Goal: Use online tool/utility: Utilize a website feature to perform a specific function

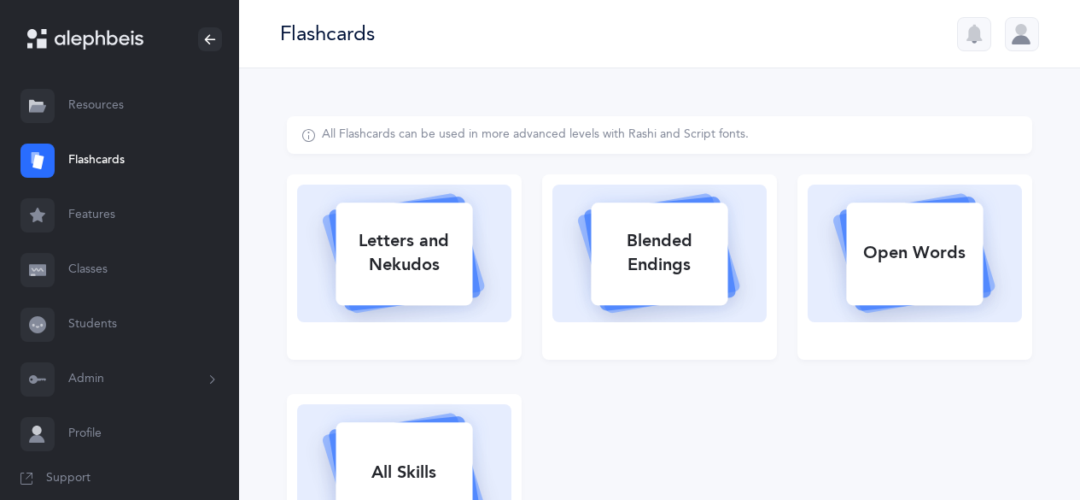
select select
select select "single"
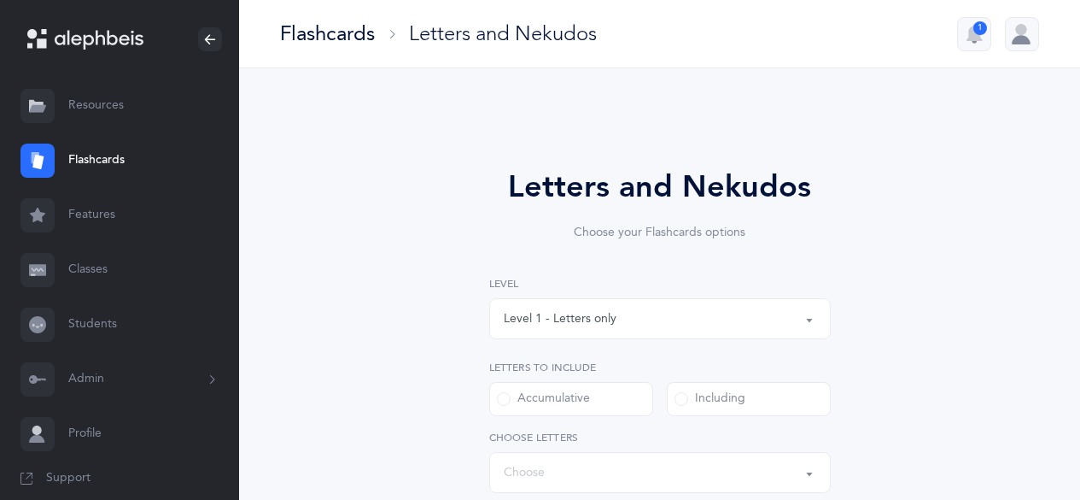
select select "27"
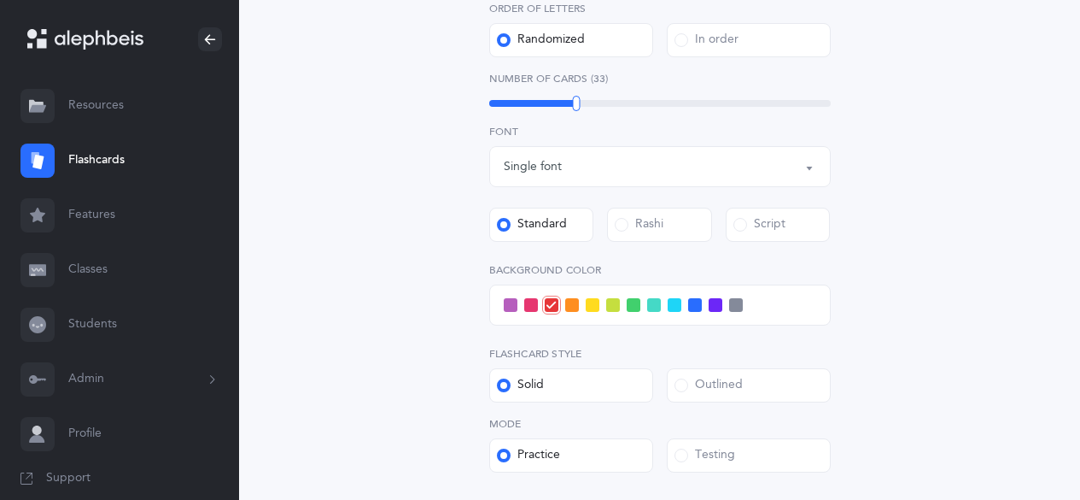
scroll to position [598, 0]
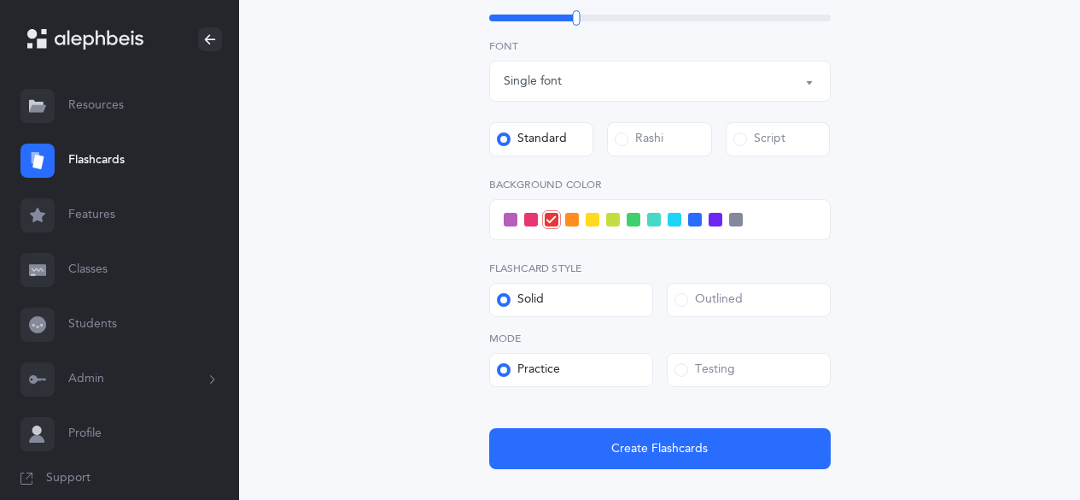
click at [633, 254] on div "Level 1 - Letters only Level 2 - Nekudos only Level 3 - Letters and Nekudos Lev…" at bounding box center [660, 73] width 342 height 791
click at [655, 220] on span at bounding box center [654, 220] width 14 height 14
click at [0, 0] on input "checkbox" at bounding box center [0, 0] width 0 height 0
click at [655, 341] on label "Mode" at bounding box center [660, 337] width 342 height 15
click at [701, 377] on div "Testing" at bounding box center [705, 369] width 61 height 17
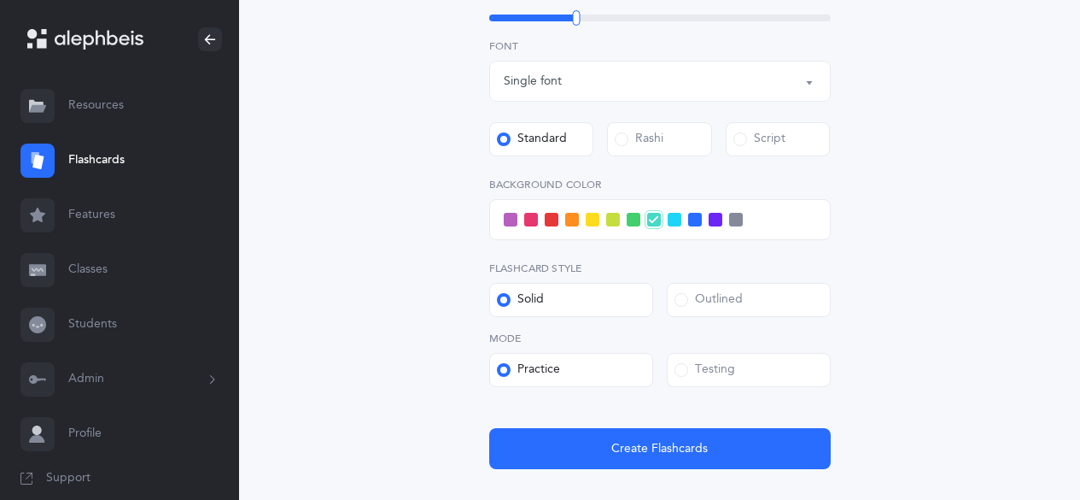
click at [0, 0] on input "Testing" at bounding box center [0, 0] width 0 height 0
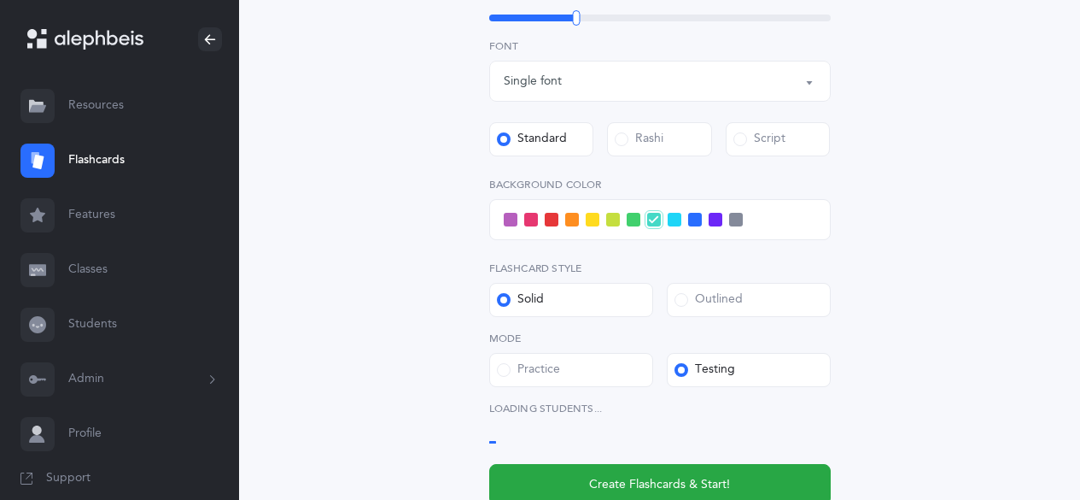
click at [698, 300] on div "Outlined" at bounding box center [709, 299] width 68 height 17
click at [0, 0] on input "Outlined" at bounding box center [0, 0] width 0 height 0
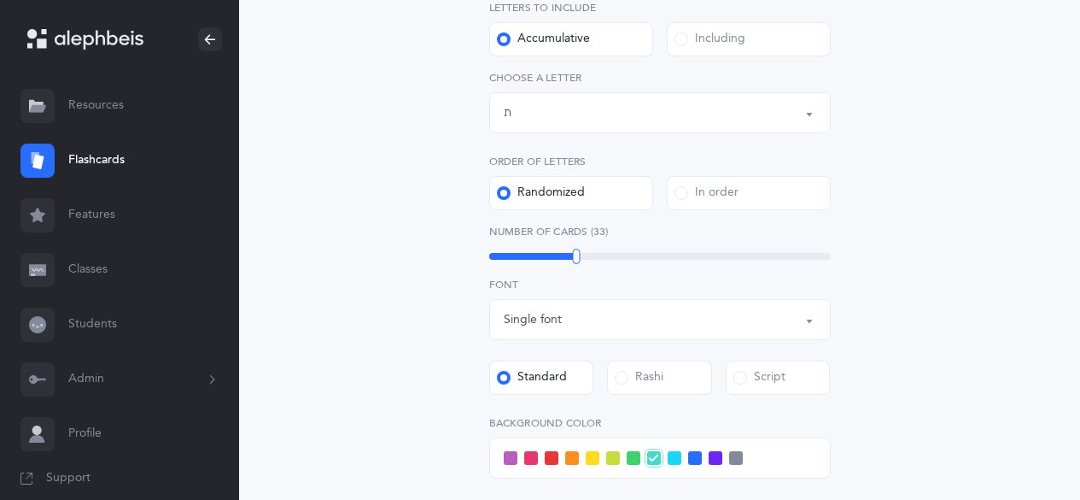
scroll to position [342, 0]
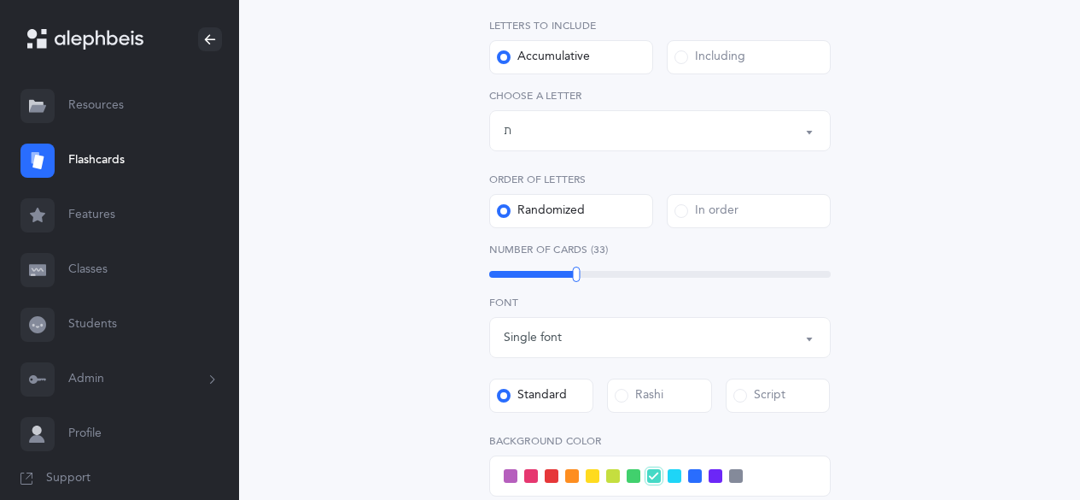
click at [635, 140] on div "Letters up until: ת" at bounding box center [660, 130] width 313 height 29
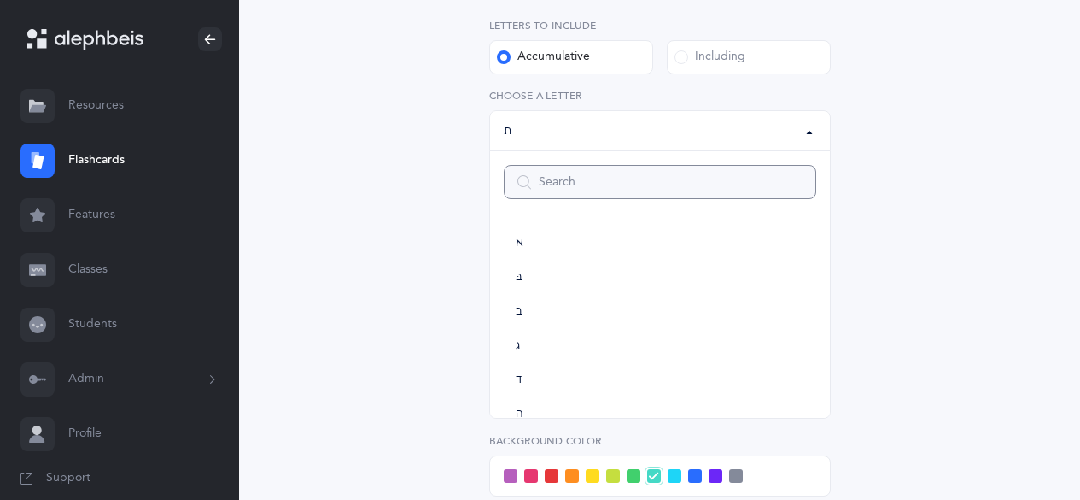
scroll to position [950, 0]
click at [725, 62] on div "Including" at bounding box center [710, 57] width 71 height 17
click at [0, 0] on input "Including" at bounding box center [0, 0] width 0 height 0
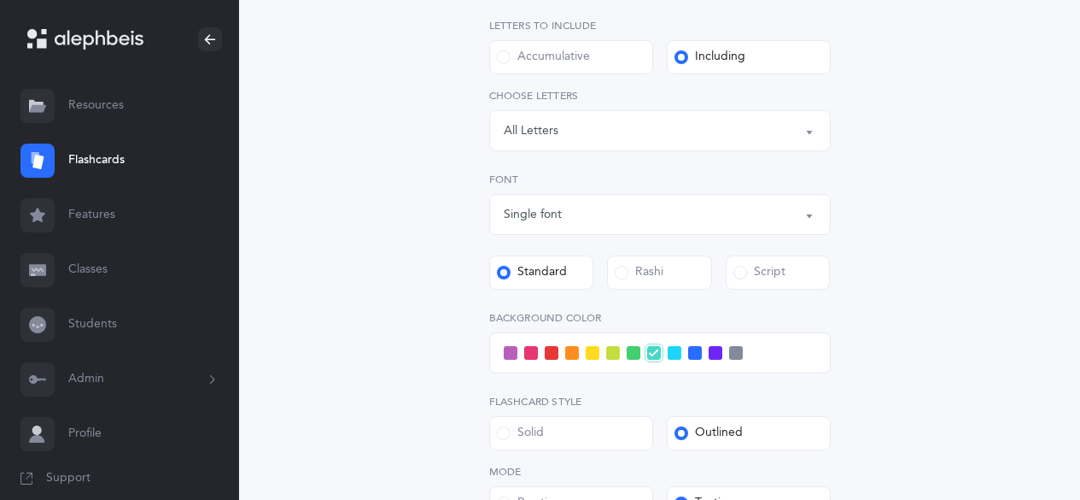
click at [691, 137] on div "Letters: All Letters" at bounding box center [660, 130] width 313 height 29
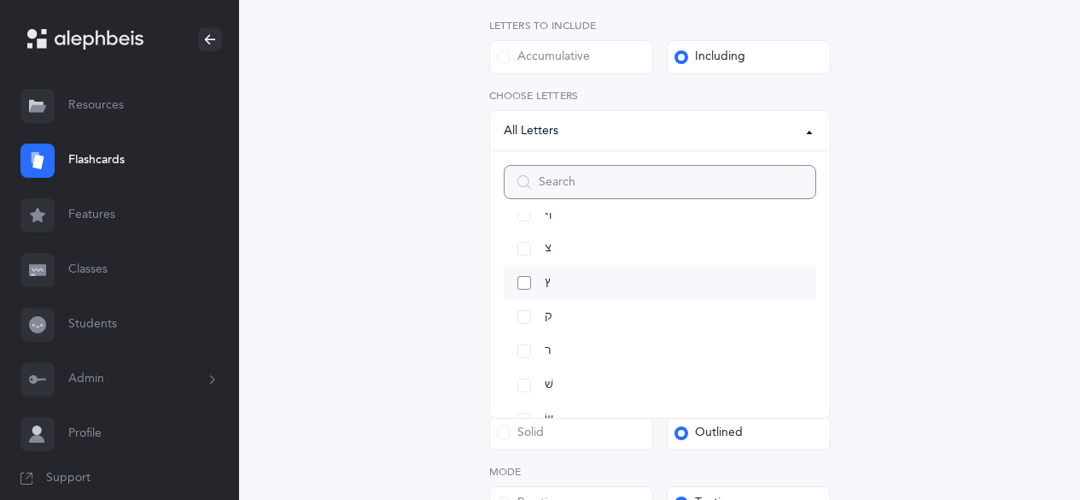
scroll to position [984, 0]
click at [528, 287] on link "שׁ" at bounding box center [660, 284] width 313 height 34
click at [529, 312] on link "שׂ" at bounding box center [660, 318] width 313 height 34
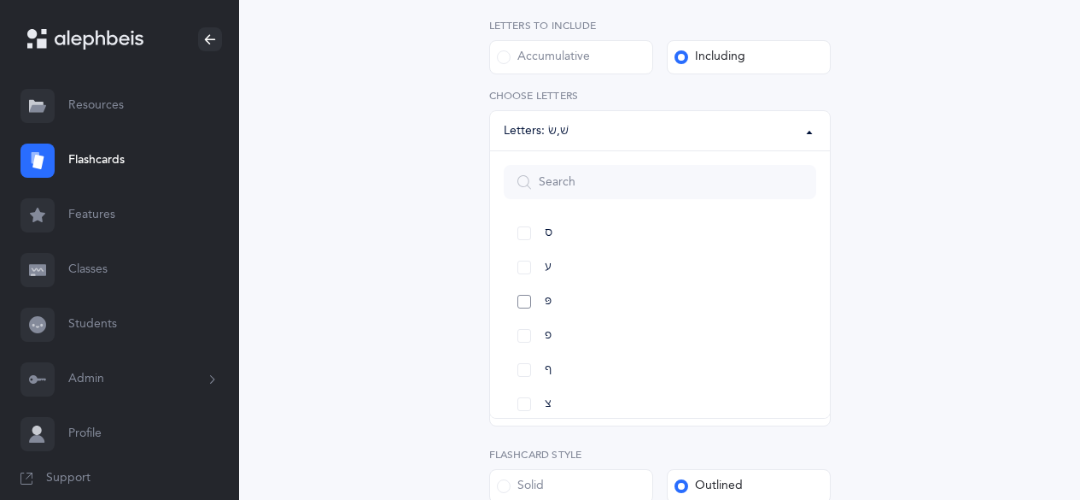
click at [533, 296] on link "פּ" at bounding box center [660, 301] width 313 height 34
click at [524, 340] on link "פ" at bounding box center [660, 336] width 313 height 34
click at [527, 341] on link "כ" at bounding box center [660, 336] width 313 height 34
click at [533, 266] on link "כּ" at bounding box center [660, 267] width 313 height 34
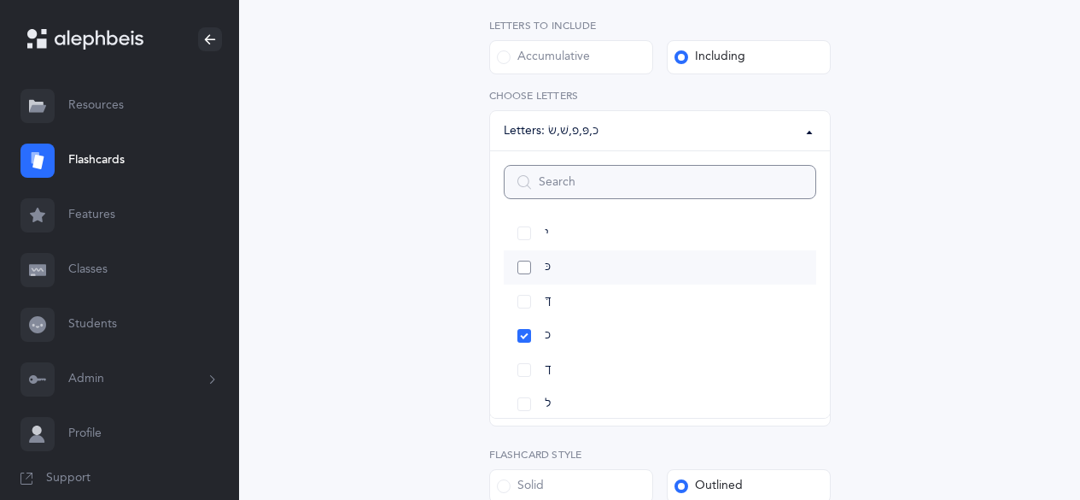
select select "82"
click at [441, 302] on div "Letters and Nekudos Choose your Flashcards options Level 1 - Letters only Level…" at bounding box center [659, 276] width 437 height 909
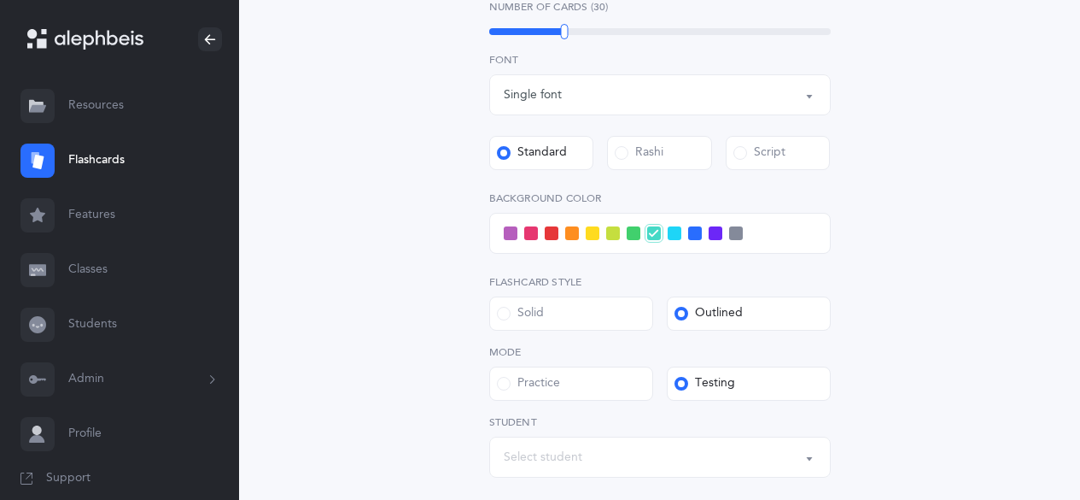
scroll to position [710, 0]
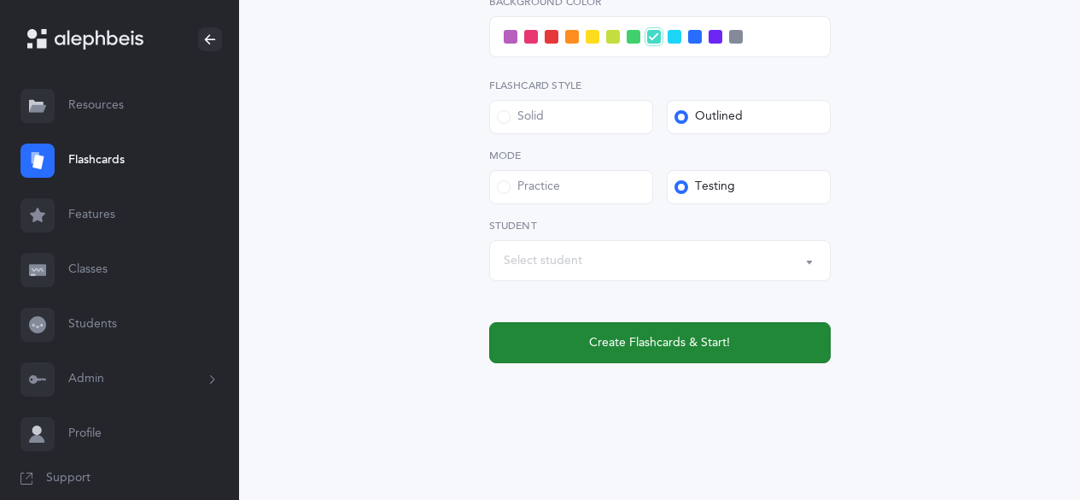
click at [605, 336] on span "Create Flashcards & Start!" at bounding box center [659, 343] width 141 height 18
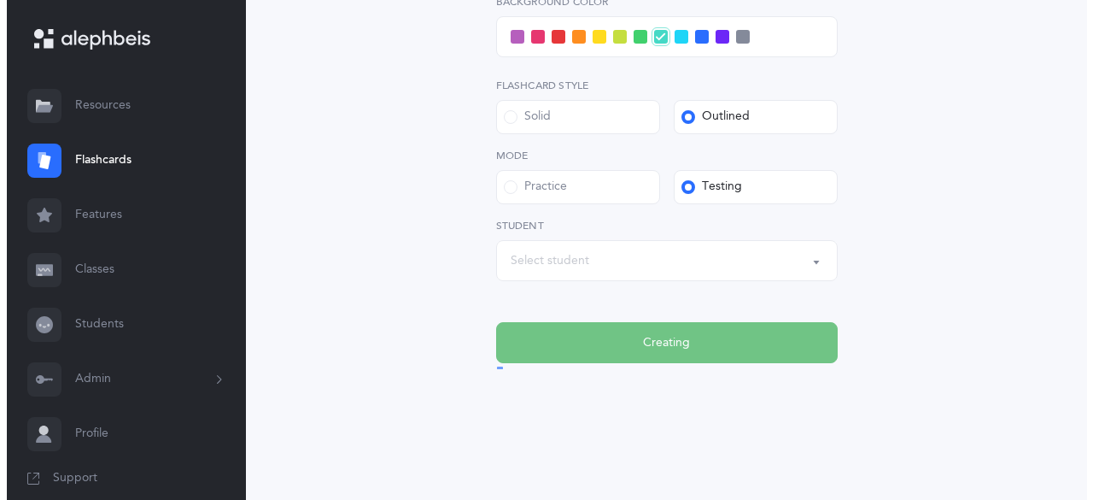
scroll to position [0, 0]
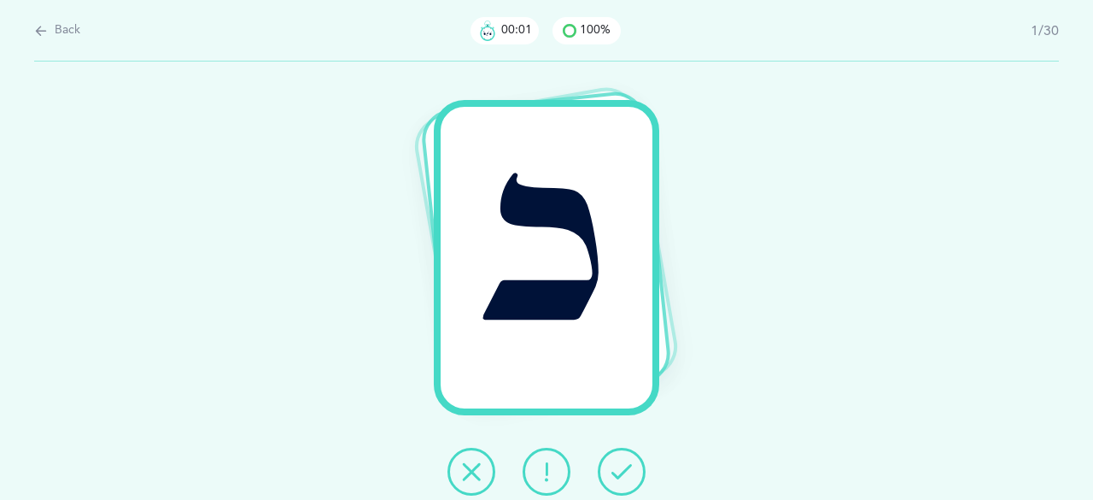
click at [630, 468] on icon at bounding box center [621, 471] width 20 height 20
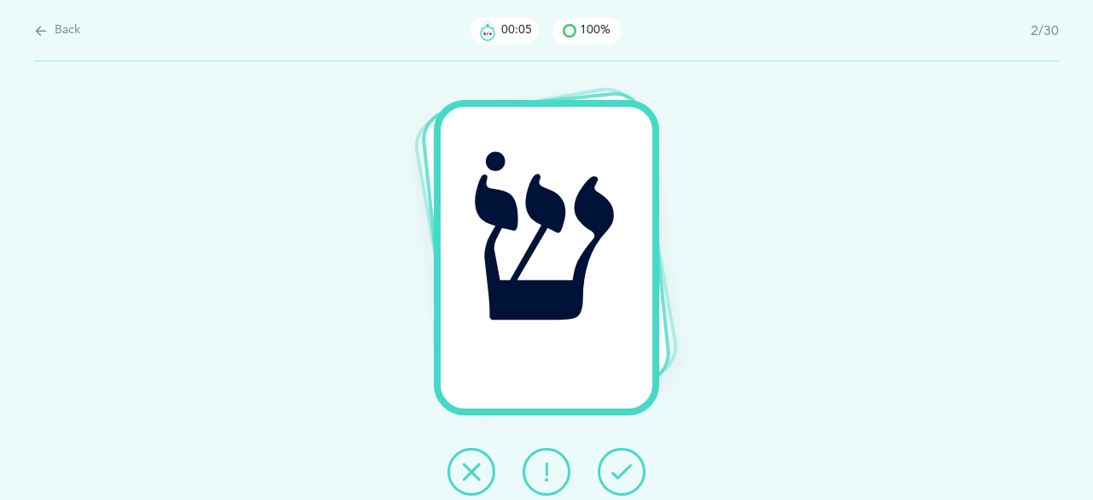
click at [630, 468] on icon at bounding box center [621, 471] width 20 height 20
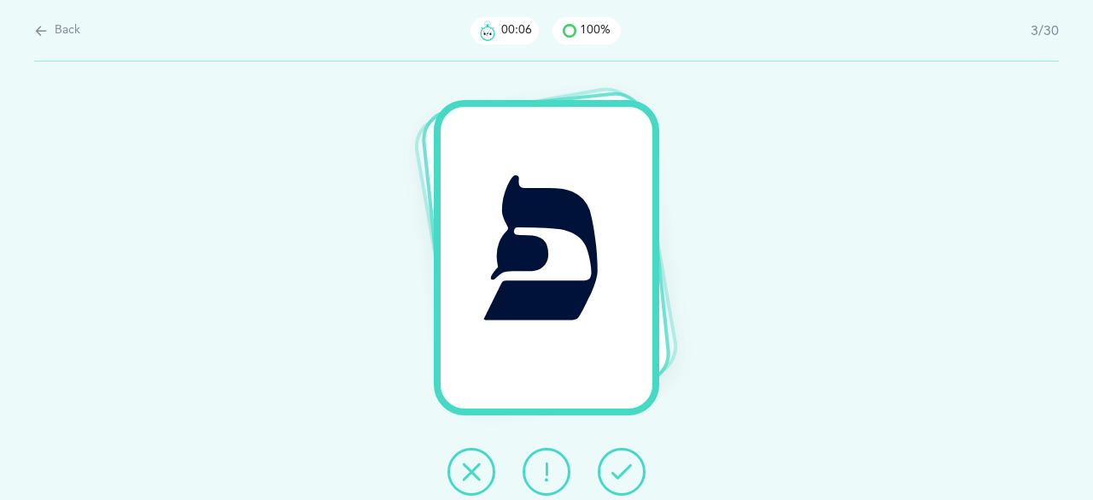
click at [630, 468] on icon at bounding box center [621, 471] width 20 height 20
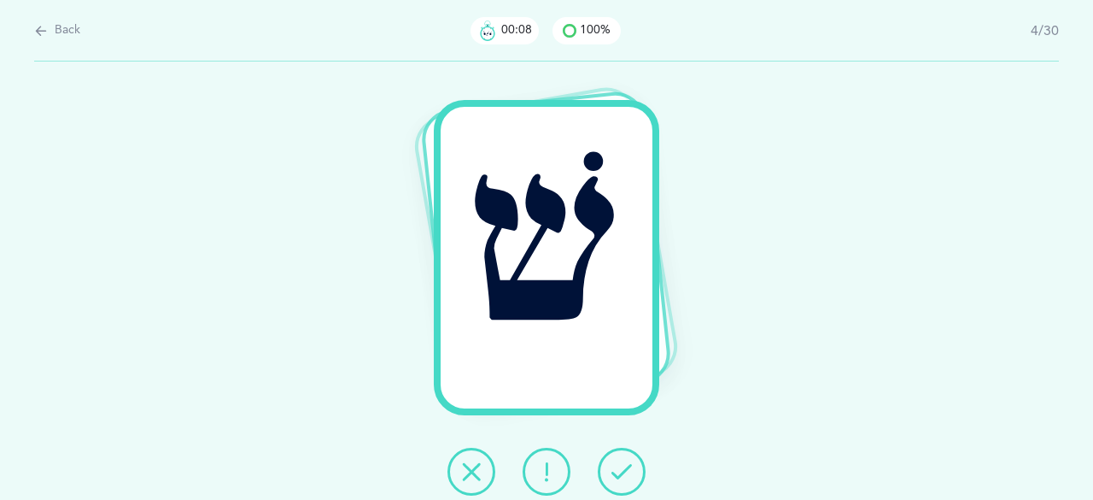
click at [630, 468] on icon at bounding box center [621, 471] width 20 height 20
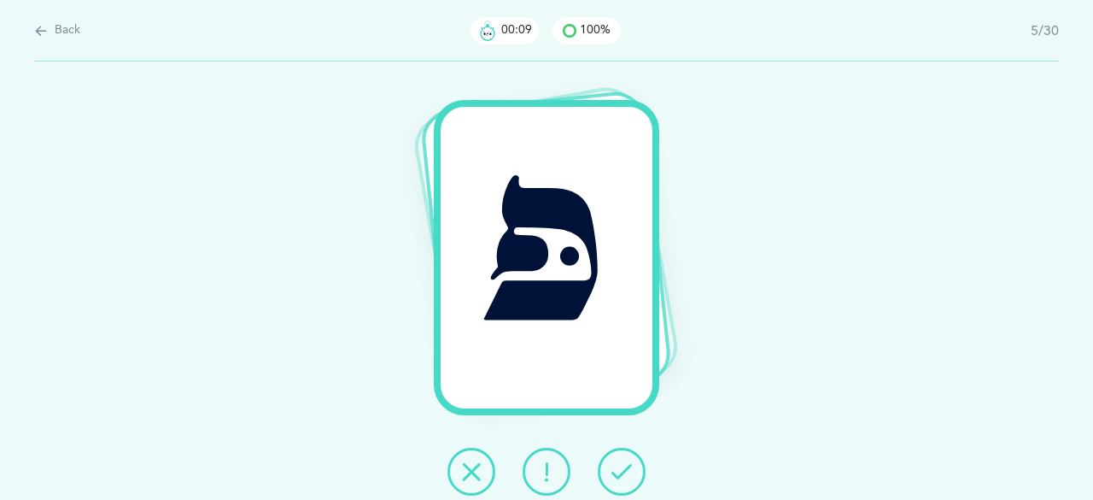
click at [630, 468] on icon at bounding box center [621, 471] width 20 height 20
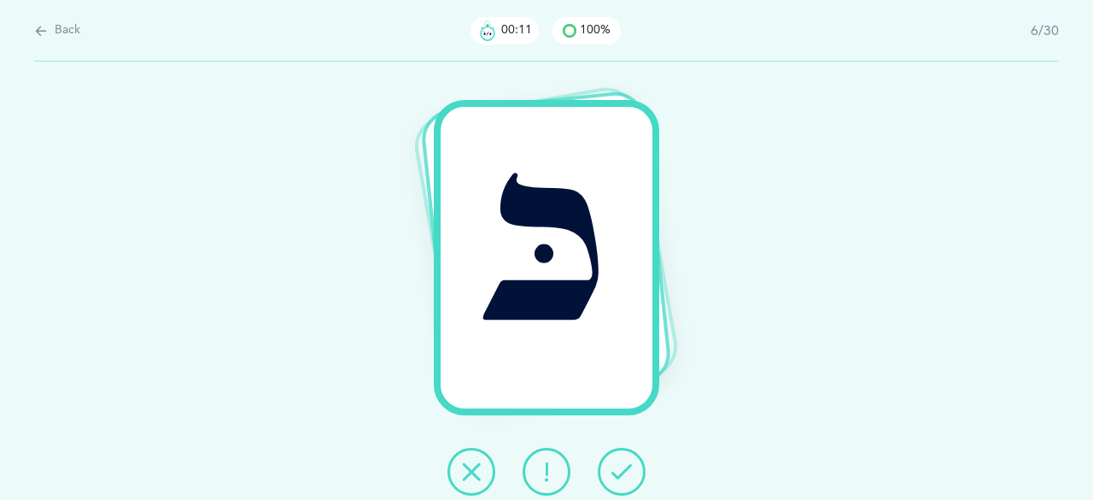
click at [630, 468] on icon at bounding box center [621, 471] width 20 height 20
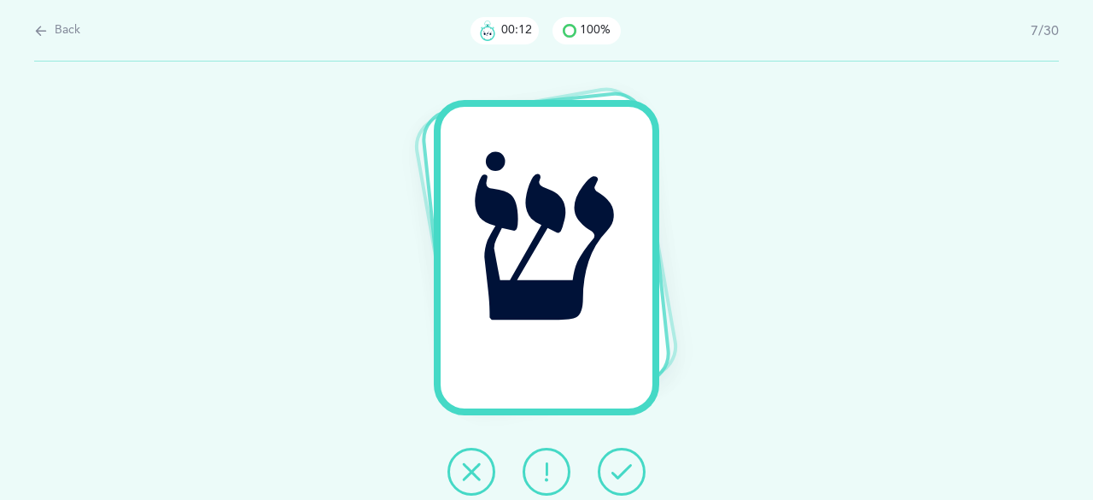
click at [630, 468] on icon at bounding box center [621, 471] width 20 height 20
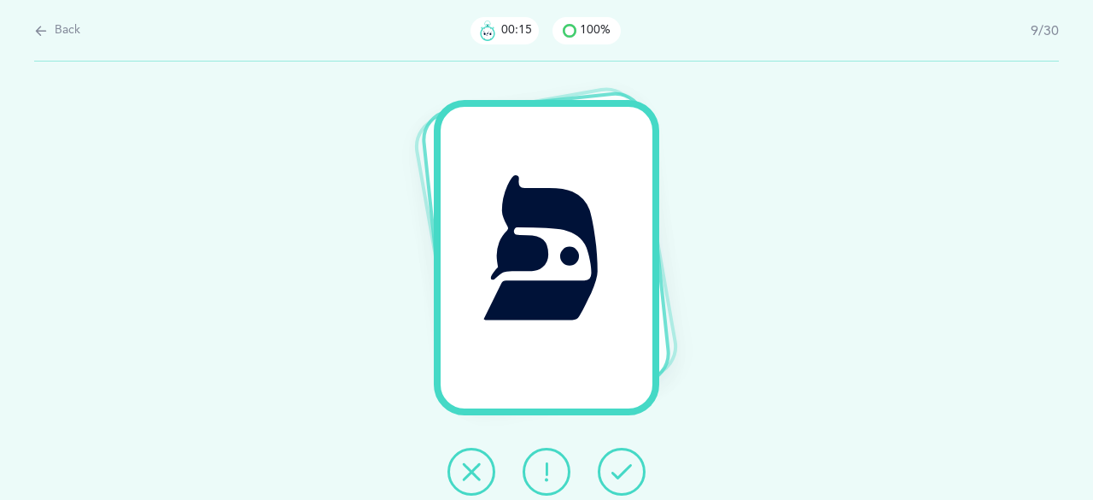
click at [630, 468] on icon at bounding box center [621, 471] width 20 height 20
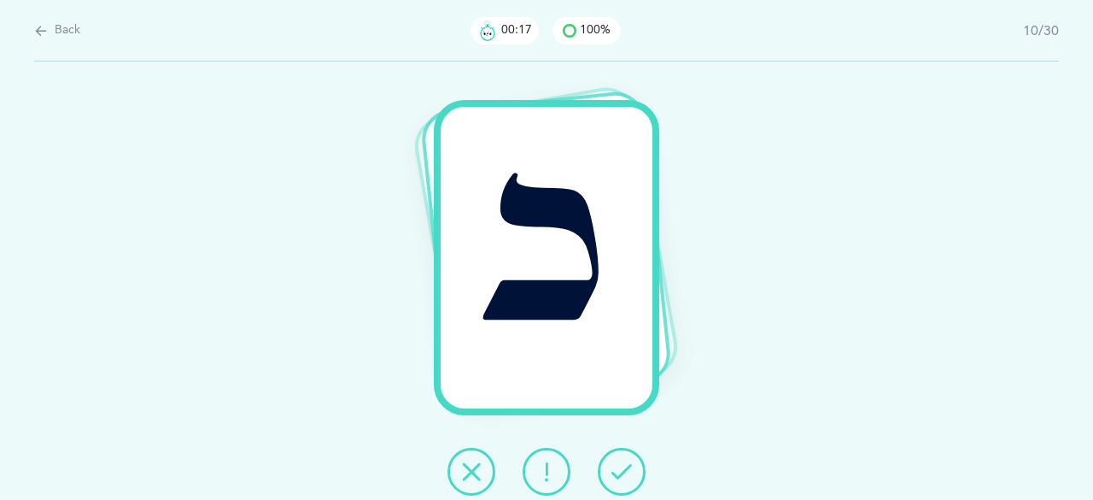
click at [630, 468] on icon at bounding box center [621, 471] width 20 height 20
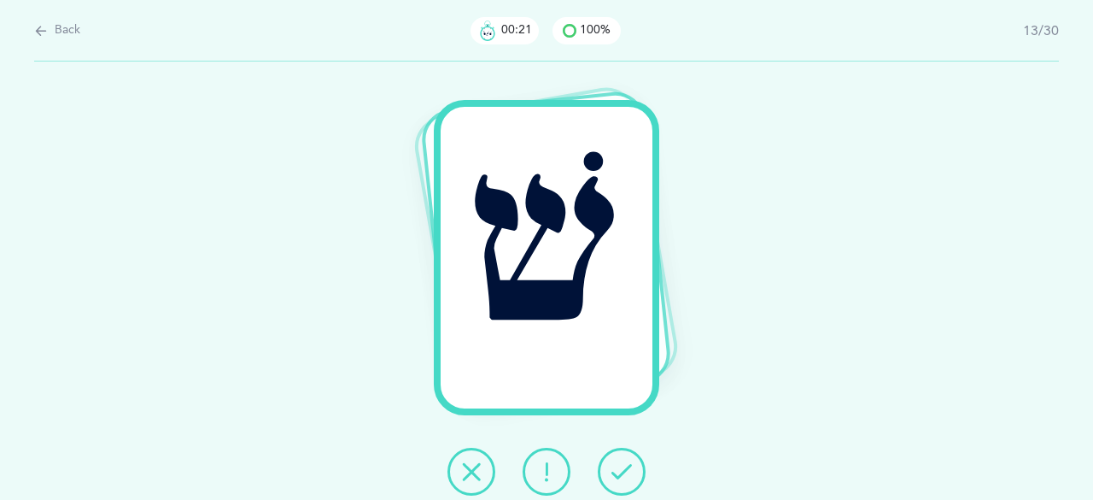
click at [630, 468] on icon at bounding box center [621, 471] width 20 height 20
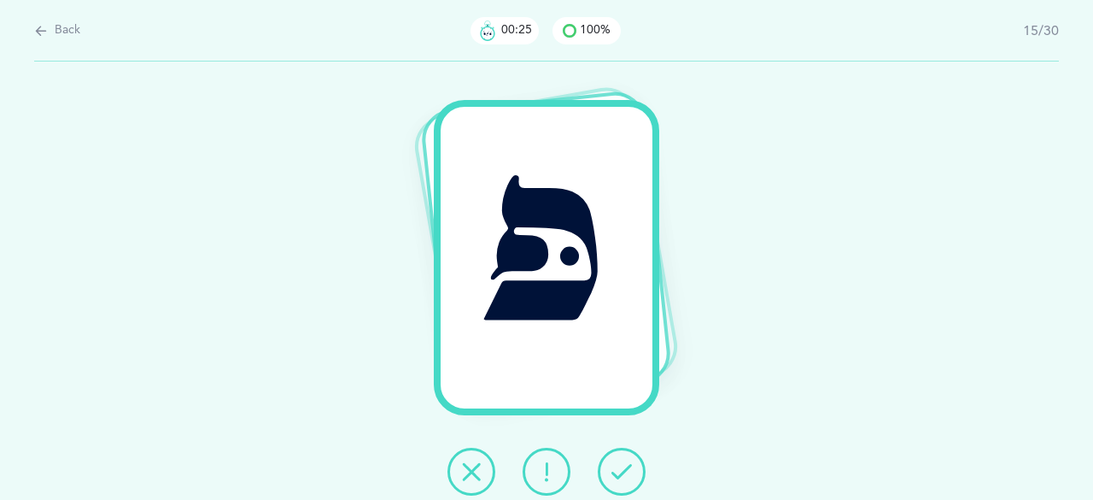
click at [630, 468] on icon at bounding box center [621, 471] width 20 height 20
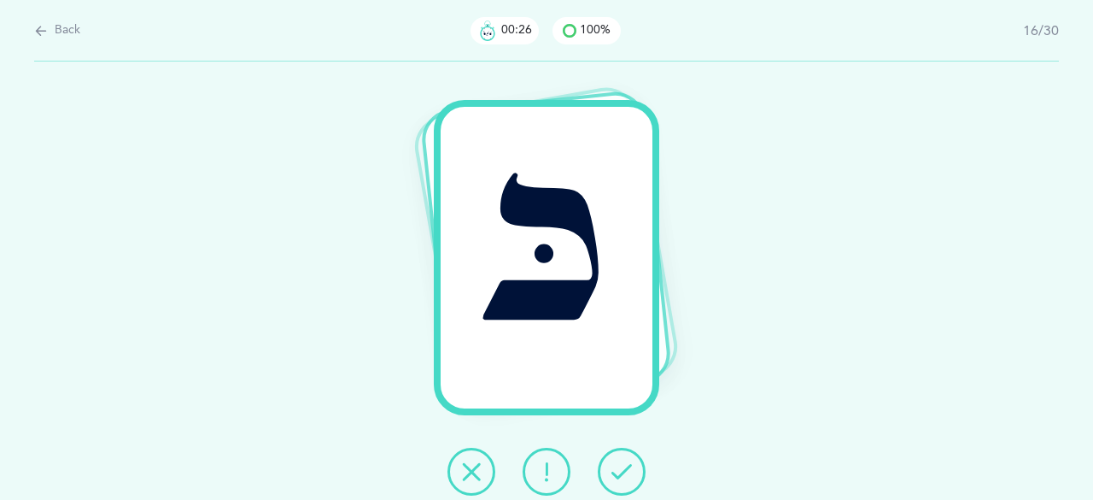
click at [630, 468] on icon at bounding box center [621, 471] width 20 height 20
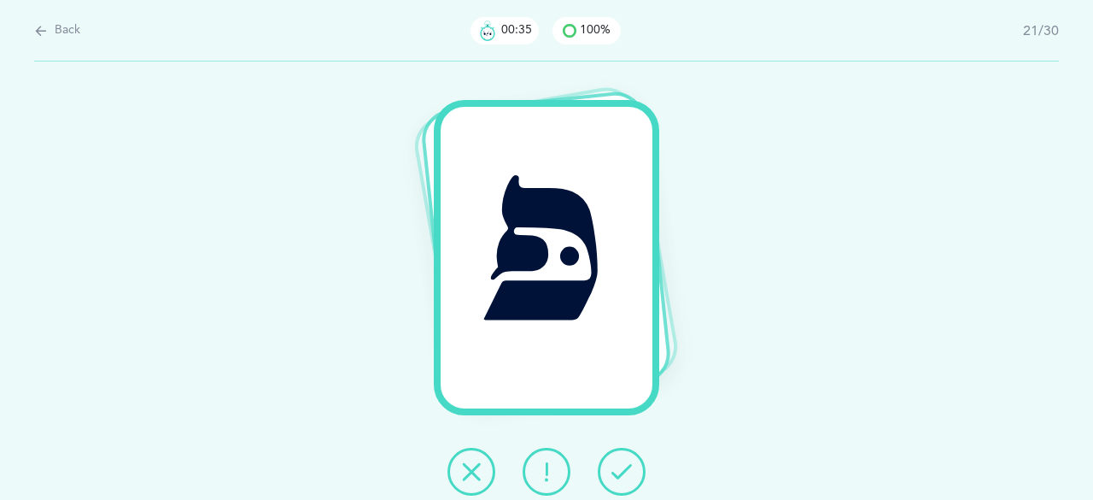
click at [630, 468] on icon at bounding box center [621, 471] width 20 height 20
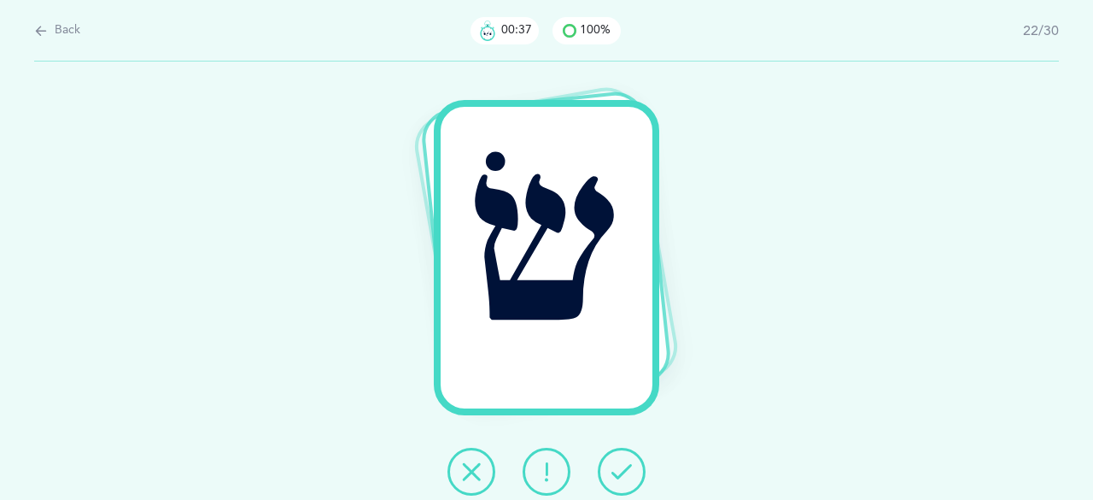
click at [630, 468] on icon at bounding box center [621, 471] width 20 height 20
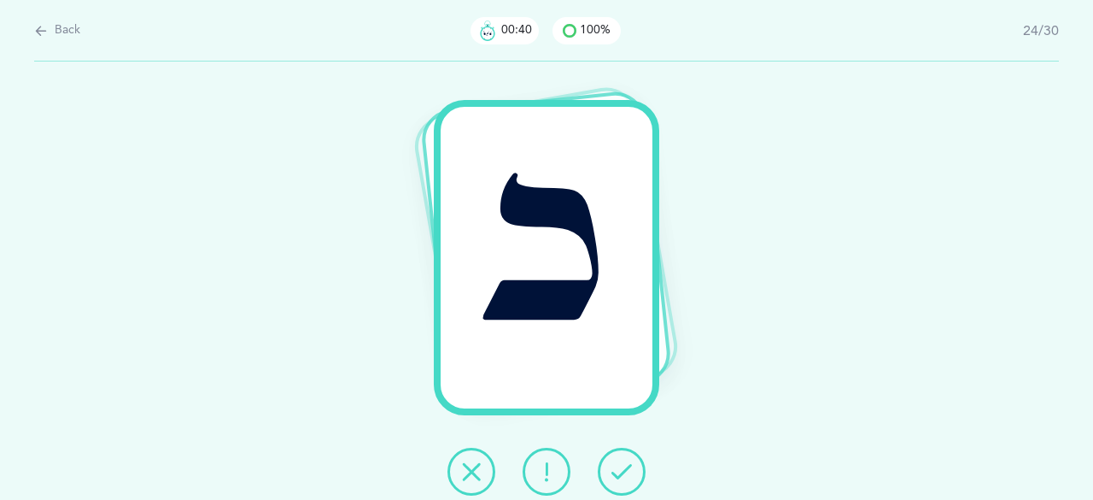
click at [630, 468] on icon at bounding box center [621, 471] width 20 height 20
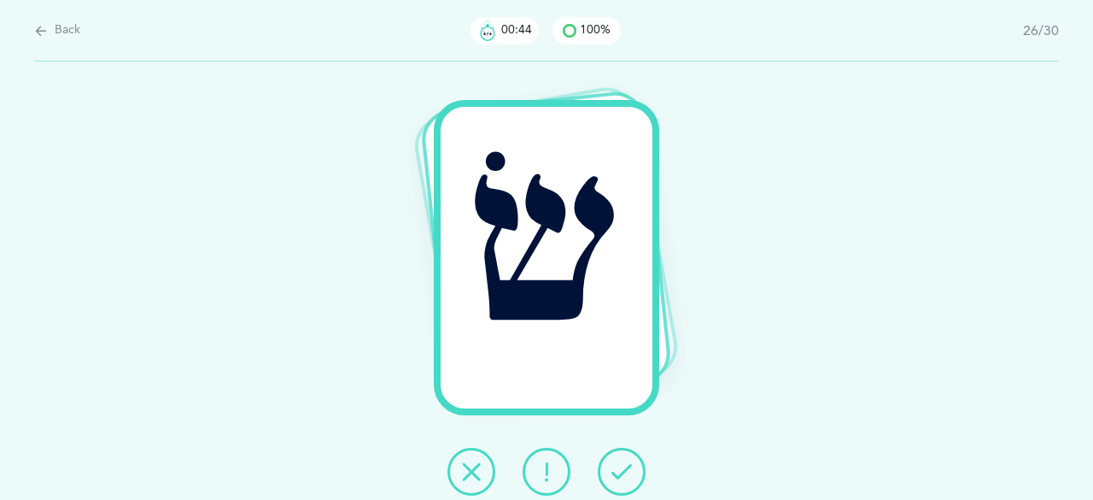
click at [630, 468] on icon at bounding box center [621, 471] width 20 height 20
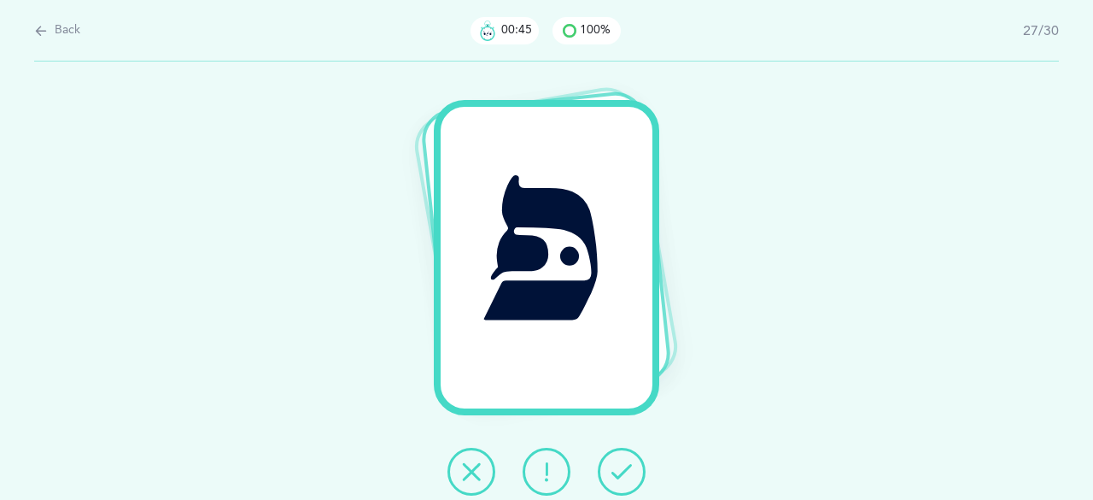
click at [630, 468] on icon at bounding box center [621, 471] width 20 height 20
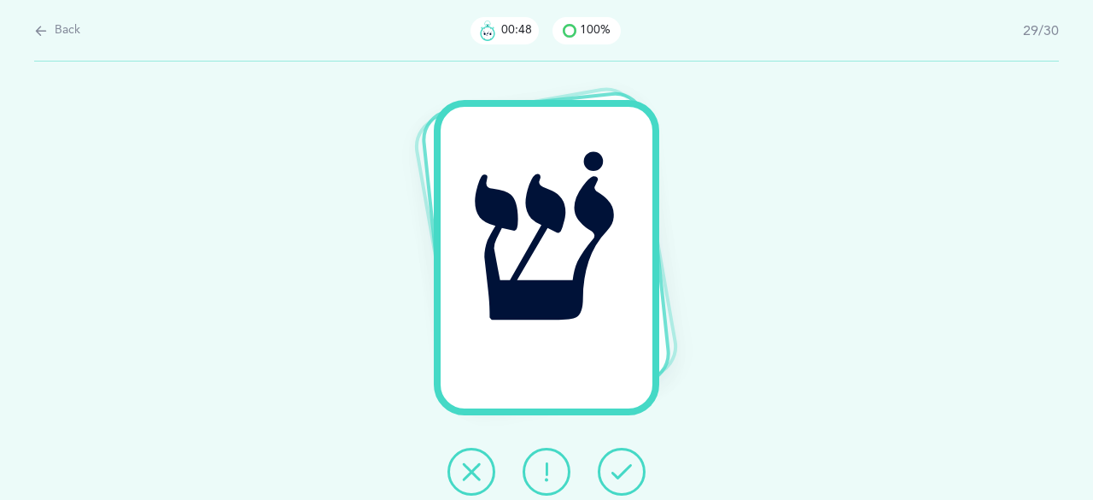
click at [630, 468] on icon at bounding box center [621, 471] width 20 height 20
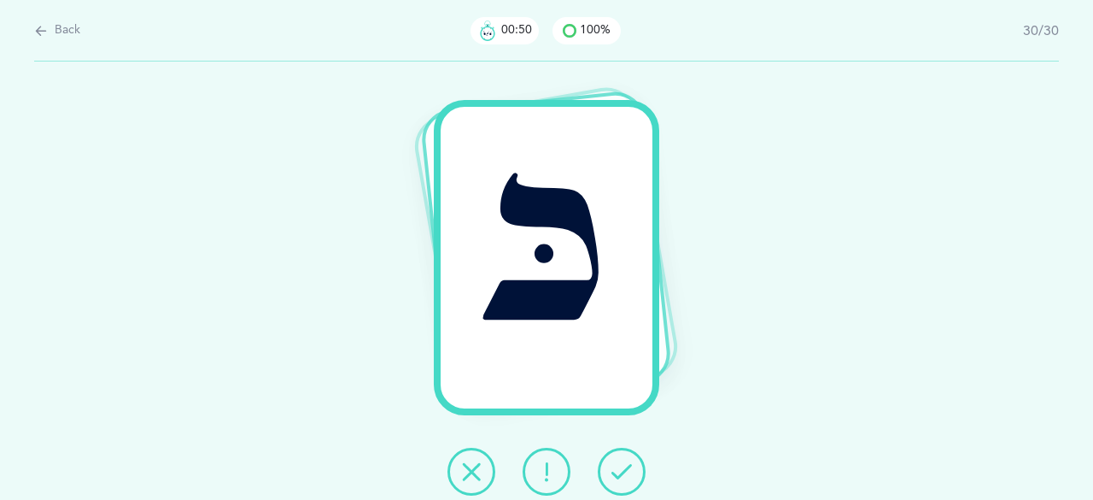
click at [630, 468] on icon at bounding box center [621, 471] width 20 height 20
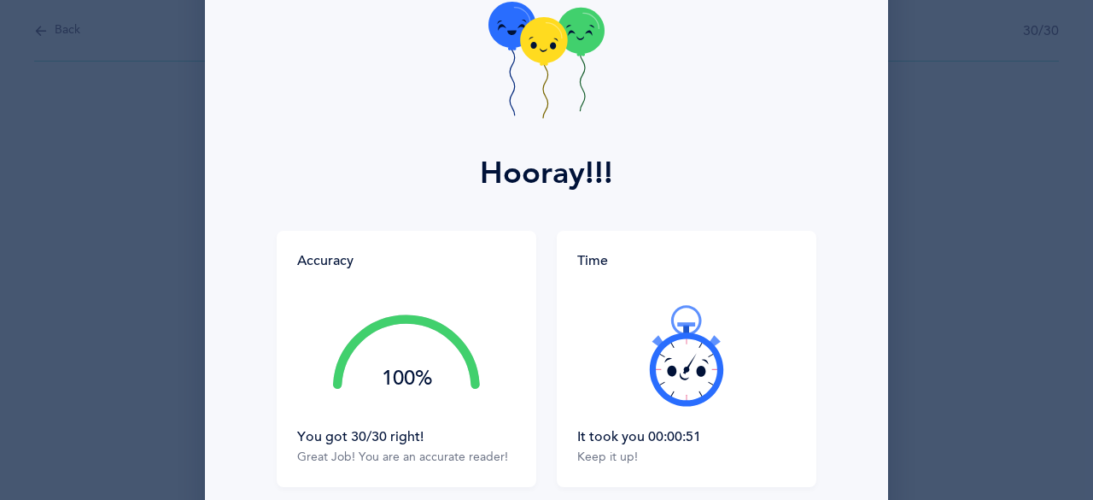
scroll to position [171, 0]
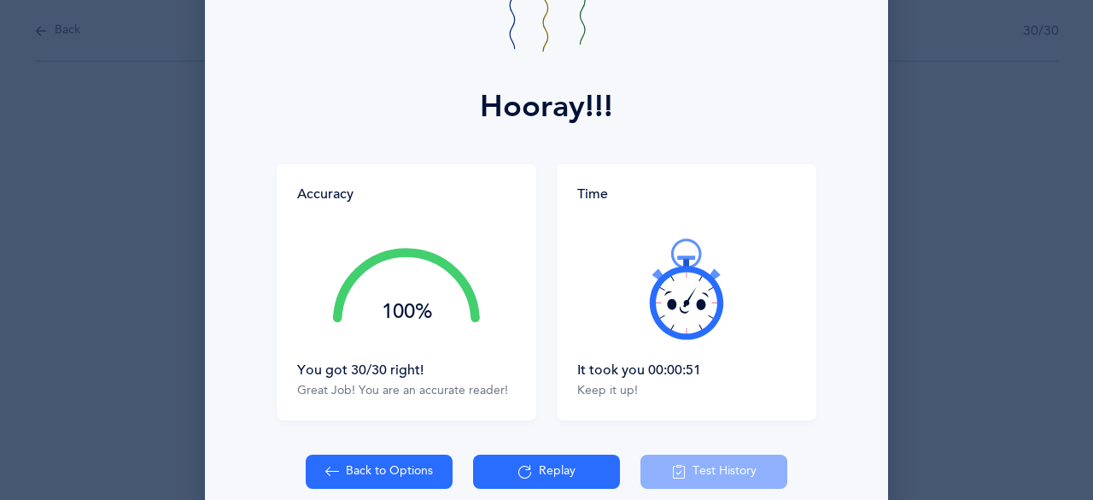
click at [696, 286] on icon at bounding box center [686, 288] width 102 height 102
click at [697, 300] on icon at bounding box center [701, 304] width 9 height 11
click at [697, 300] on div at bounding box center [686, 288] width 219 height 143
click at [697, 301] on icon at bounding box center [701, 304] width 9 height 11
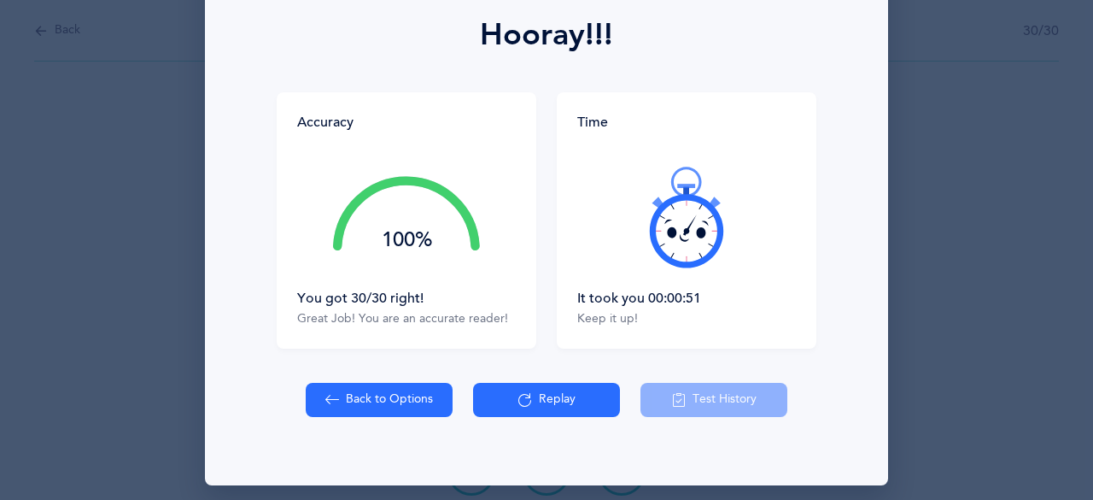
scroll to position [252, 0]
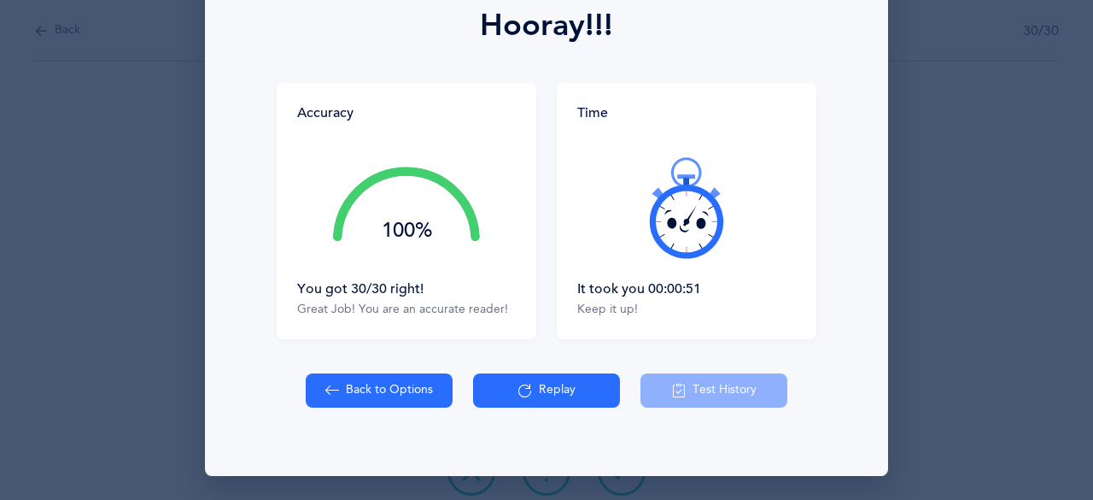
click at [531, 392] on button "Replay" at bounding box center [546, 390] width 147 height 34
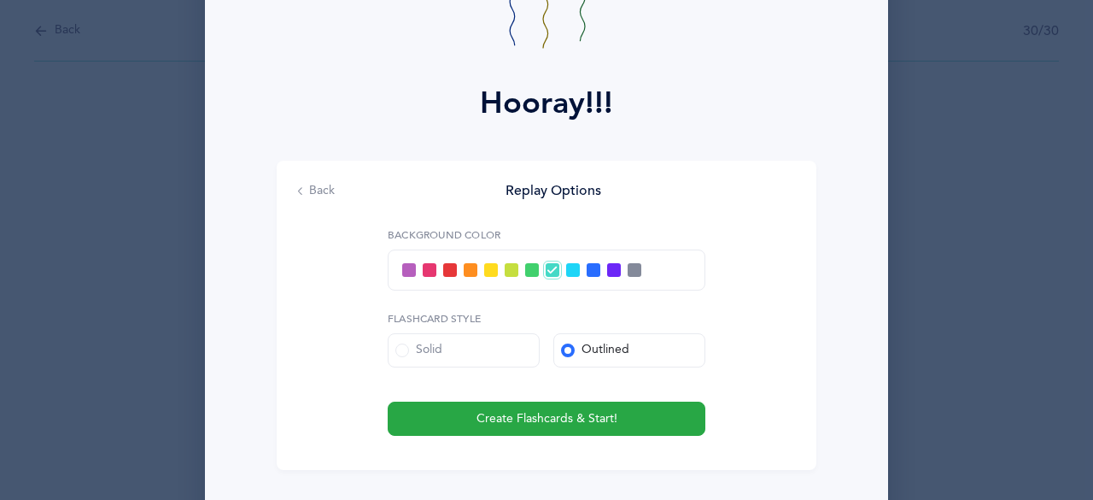
scroll to position [167, 0]
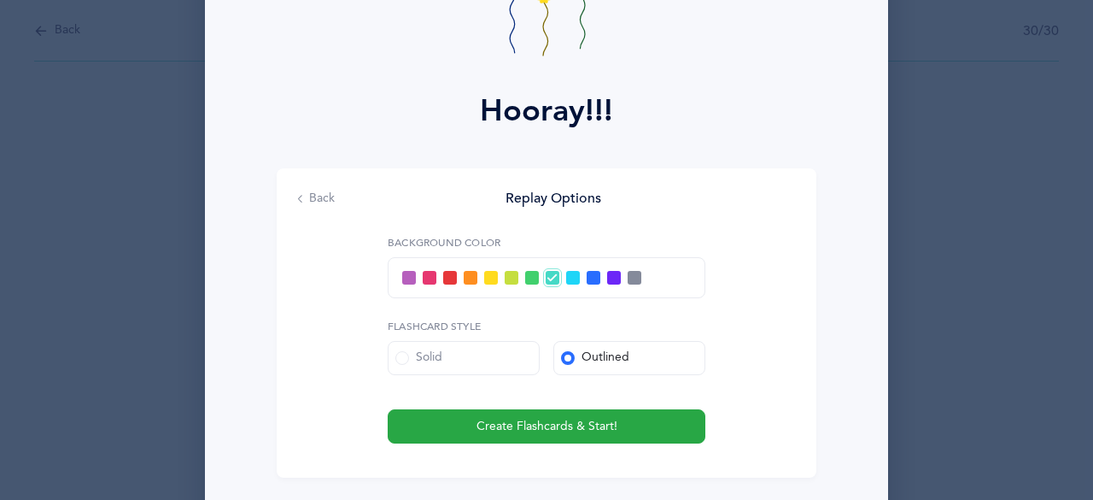
click at [525, 281] on span at bounding box center [532, 278] width 14 height 14
click at [0, 0] on input "checkbox" at bounding box center [0, 0] width 0 height 0
click at [499, 360] on label "Solid" at bounding box center [464, 358] width 152 height 34
click at [0, 0] on input "Solid" at bounding box center [0, 0] width 0 height 0
click at [628, 280] on span at bounding box center [635, 278] width 14 height 14
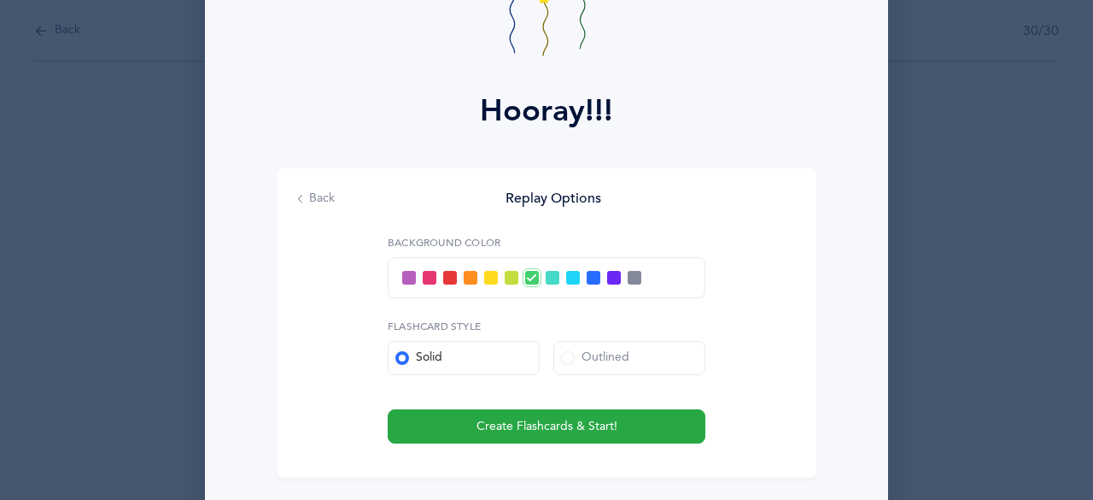
click at [0, 0] on input "checkbox" at bounding box center [0, 0] width 0 height 0
click at [612, 278] on span at bounding box center [614, 278] width 14 height 14
click at [0, 0] on input "checkbox" at bounding box center [0, 0] width 0 height 0
click at [589, 276] on span at bounding box center [594, 278] width 14 height 14
click at [0, 0] on input "checkbox" at bounding box center [0, 0] width 0 height 0
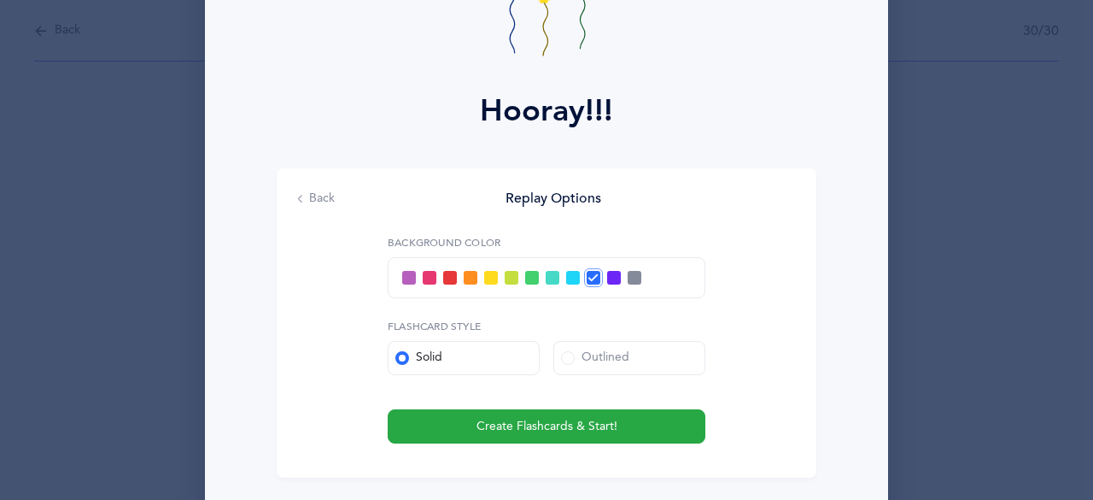
click at [569, 278] on span at bounding box center [573, 278] width 14 height 14
click at [0, 0] on input "checkbox" at bounding box center [0, 0] width 0 height 0
click at [568, 278] on icon at bounding box center [572, 277] width 9 height 9
click at [0, 0] on input "checkbox" at bounding box center [0, 0] width 0 height 0
click at [529, 278] on span at bounding box center [532, 278] width 14 height 14
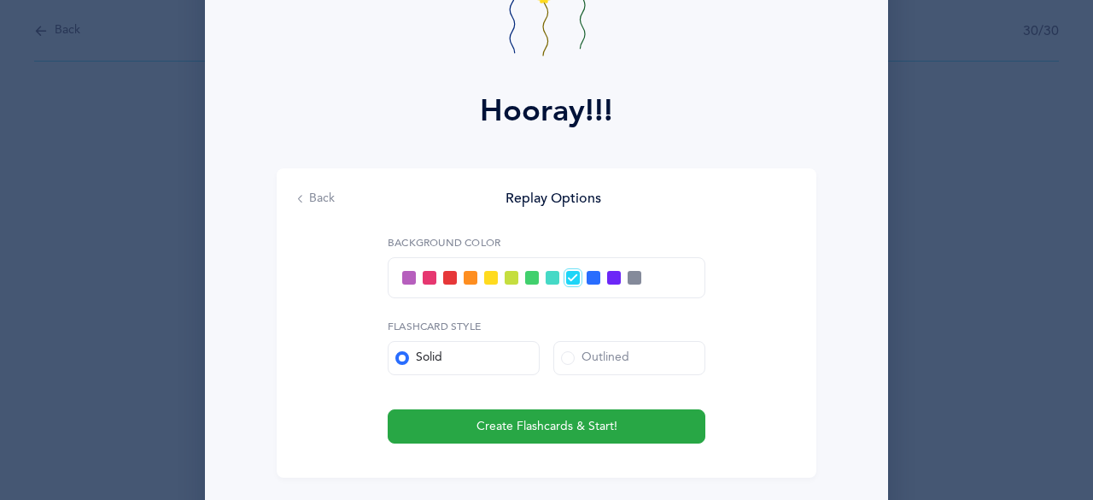
click at [0, 0] on input "checkbox" at bounding box center [0, 0] width 0 height 0
click at [548, 279] on span at bounding box center [553, 278] width 14 height 14
click at [0, 0] on input "checkbox" at bounding box center [0, 0] width 0 height 0
click at [525, 280] on span at bounding box center [532, 278] width 14 height 14
click at [0, 0] on input "checkbox" at bounding box center [0, 0] width 0 height 0
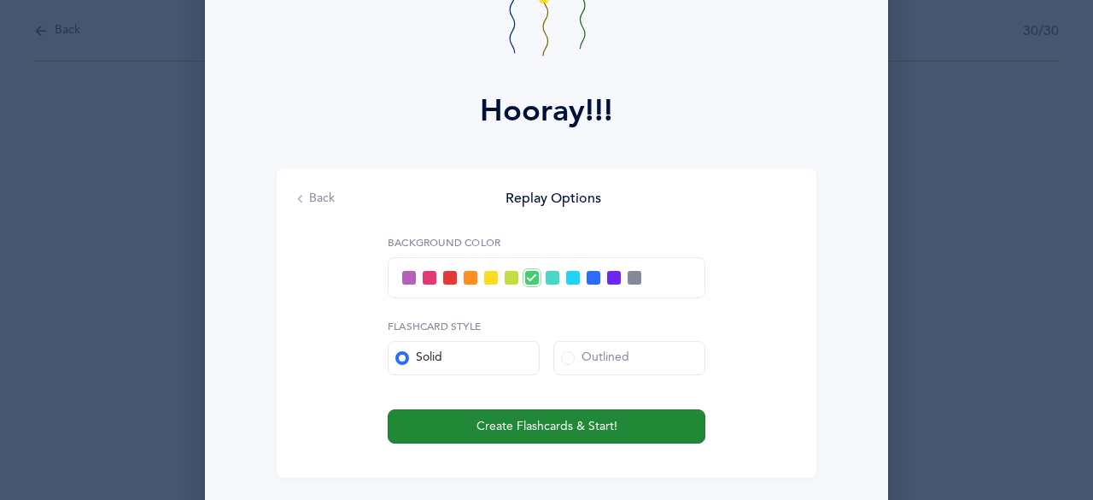
click at [563, 426] on span "Create Flashcards & Start!" at bounding box center [546, 427] width 141 height 18
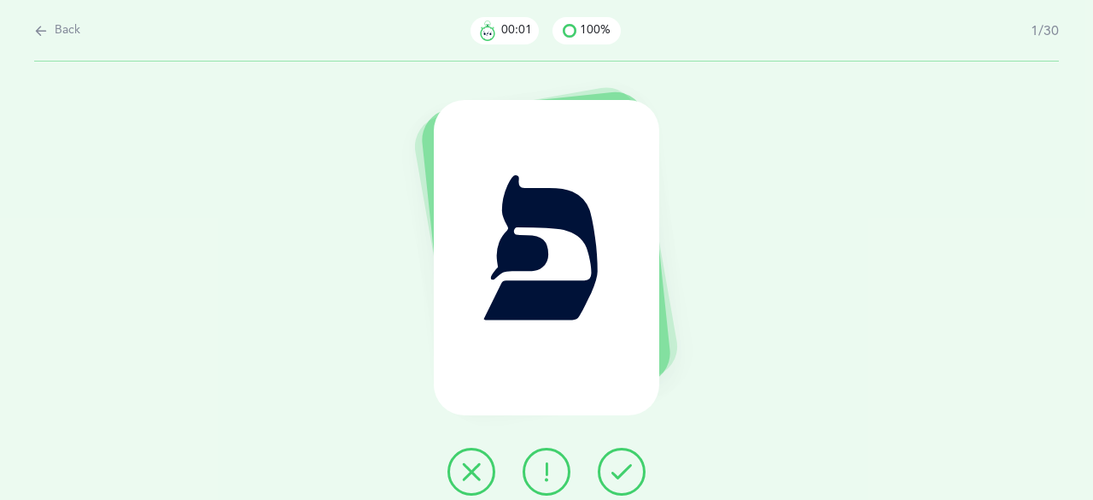
click at [612, 472] on icon at bounding box center [621, 471] width 20 height 20
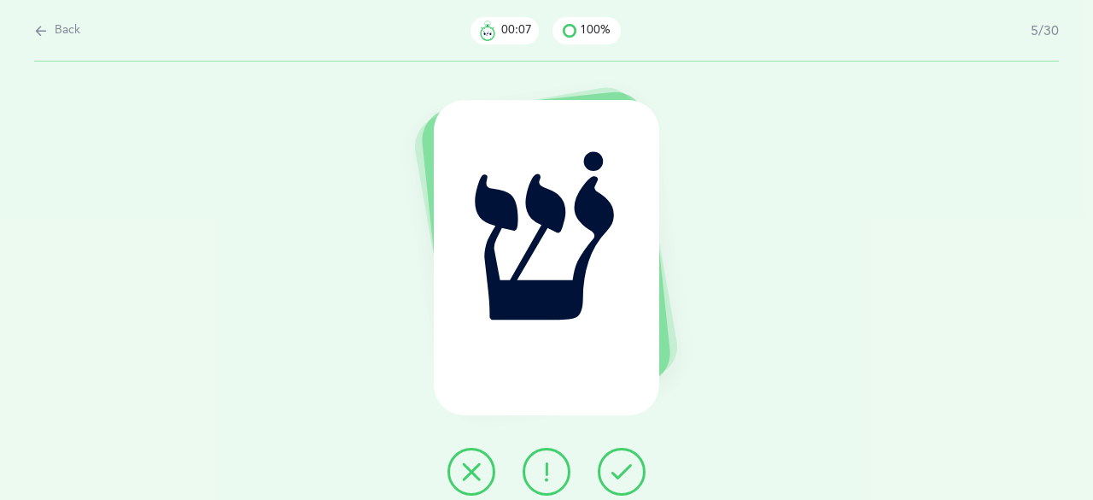
click at [612, 472] on icon at bounding box center [621, 471] width 20 height 20
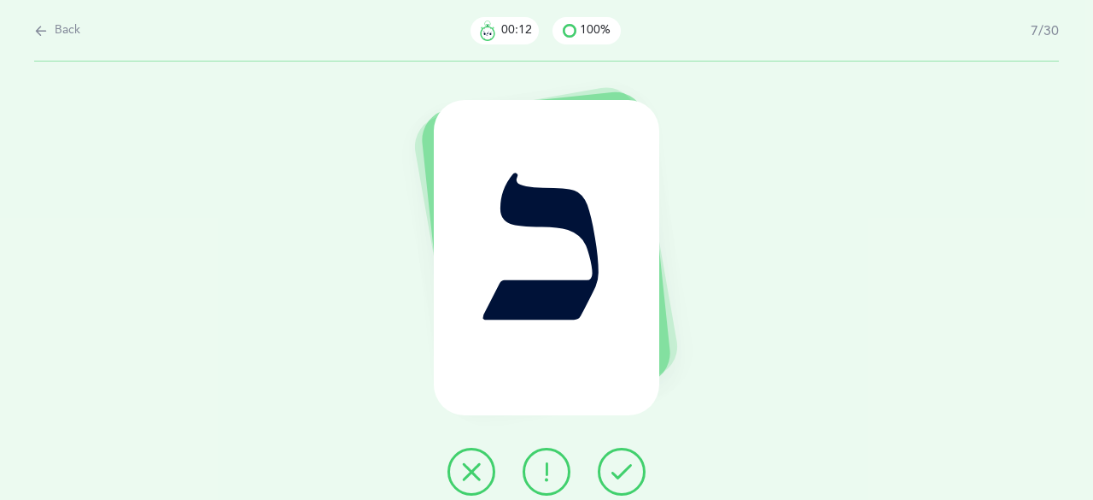
click at [612, 472] on icon at bounding box center [621, 471] width 20 height 20
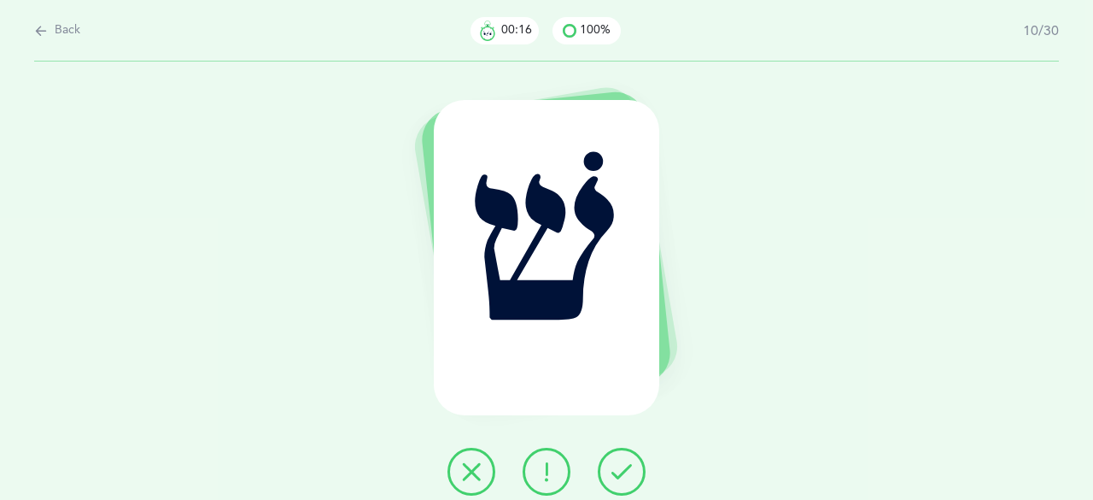
click at [612, 472] on icon at bounding box center [621, 471] width 20 height 20
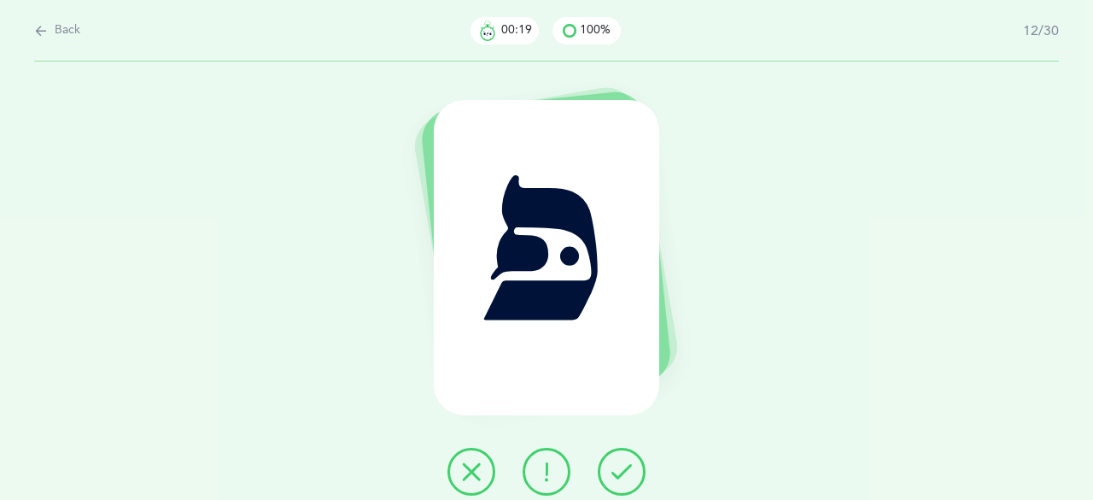
click at [612, 472] on icon at bounding box center [621, 471] width 20 height 20
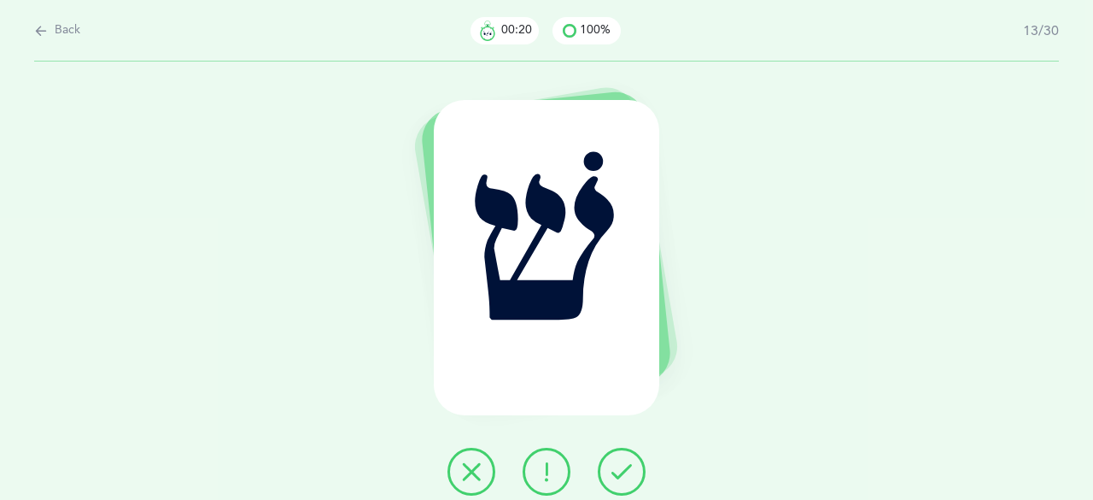
click at [612, 472] on icon at bounding box center [621, 471] width 20 height 20
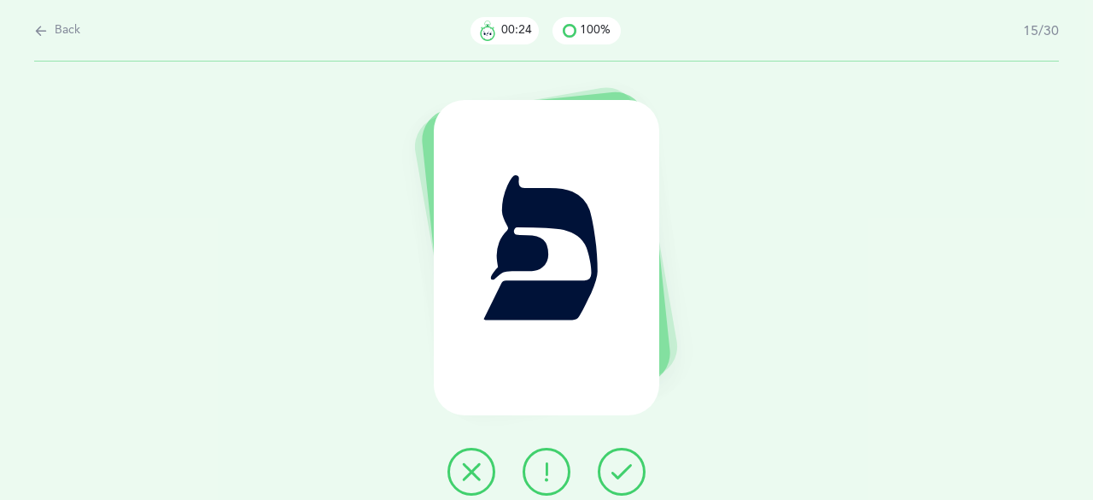
click at [612, 472] on icon at bounding box center [621, 471] width 20 height 20
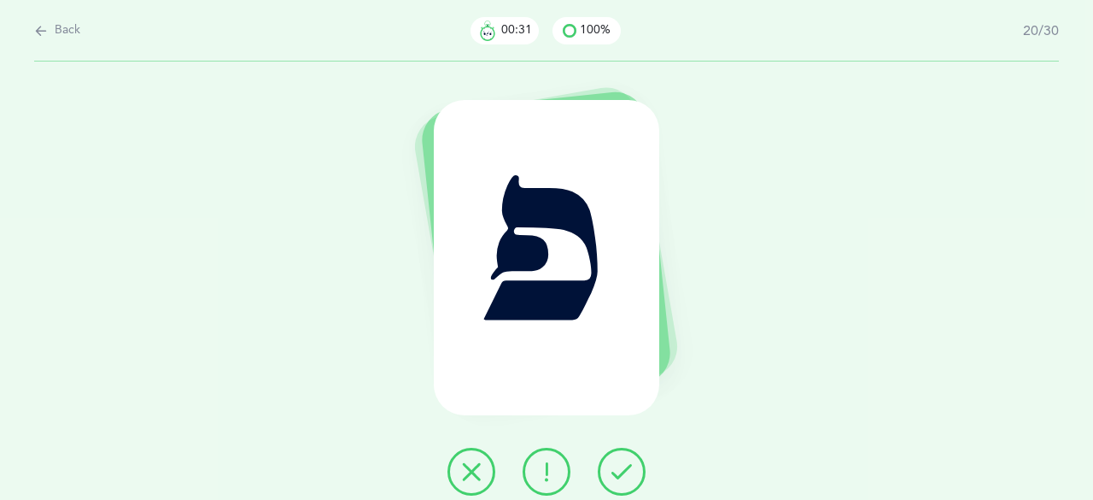
click at [612, 472] on icon at bounding box center [621, 471] width 20 height 20
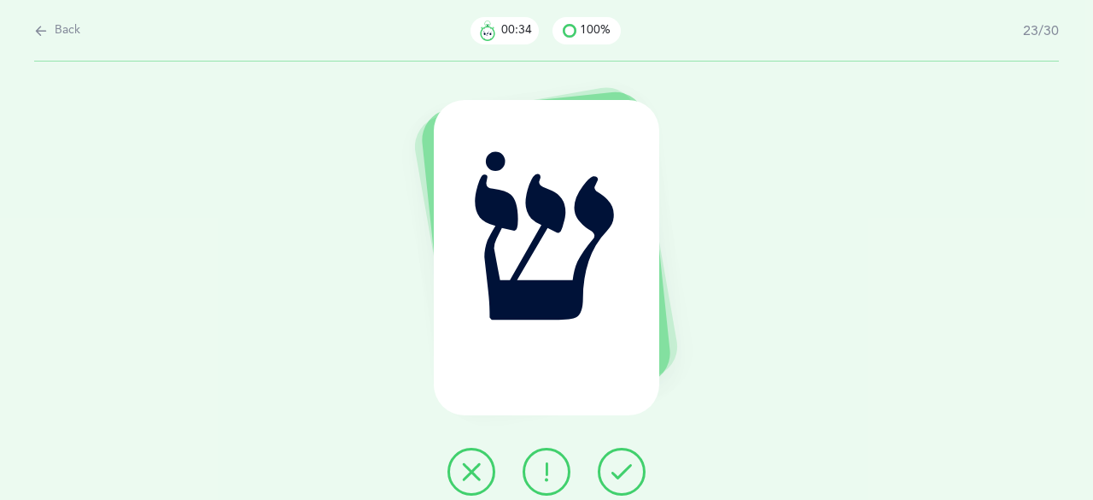
click at [612, 472] on icon at bounding box center [621, 471] width 20 height 20
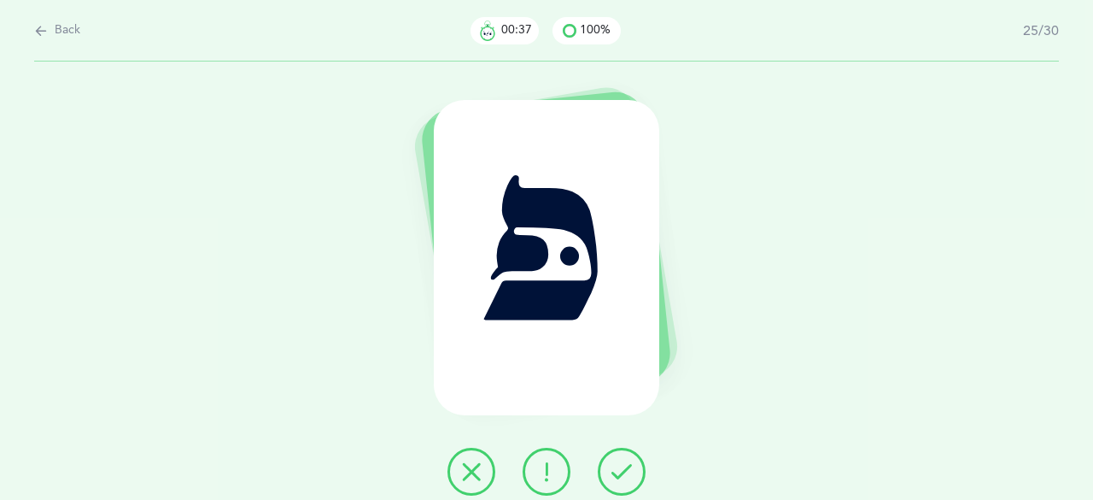
click at [612, 472] on icon at bounding box center [621, 471] width 20 height 20
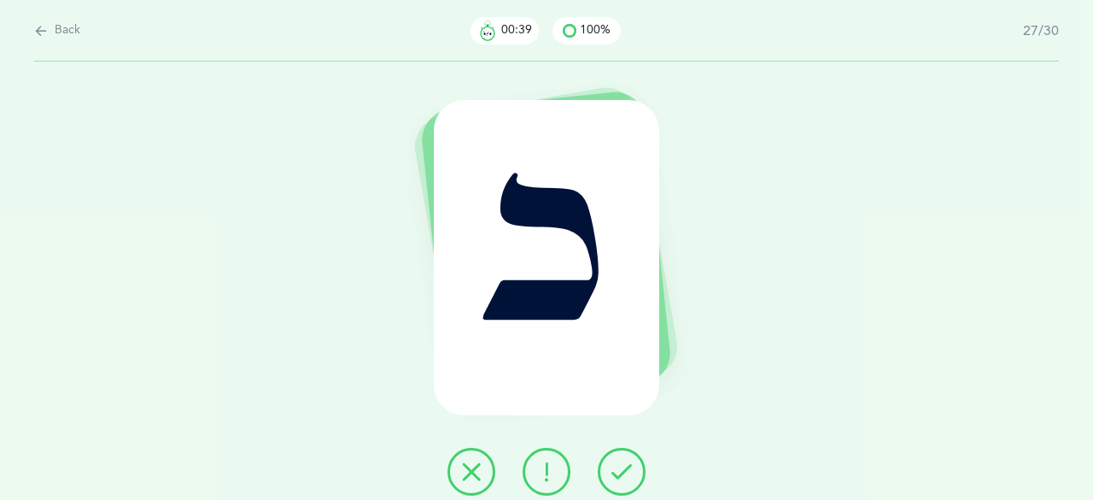
click at [612, 472] on icon at bounding box center [621, 471] width 20 height 20
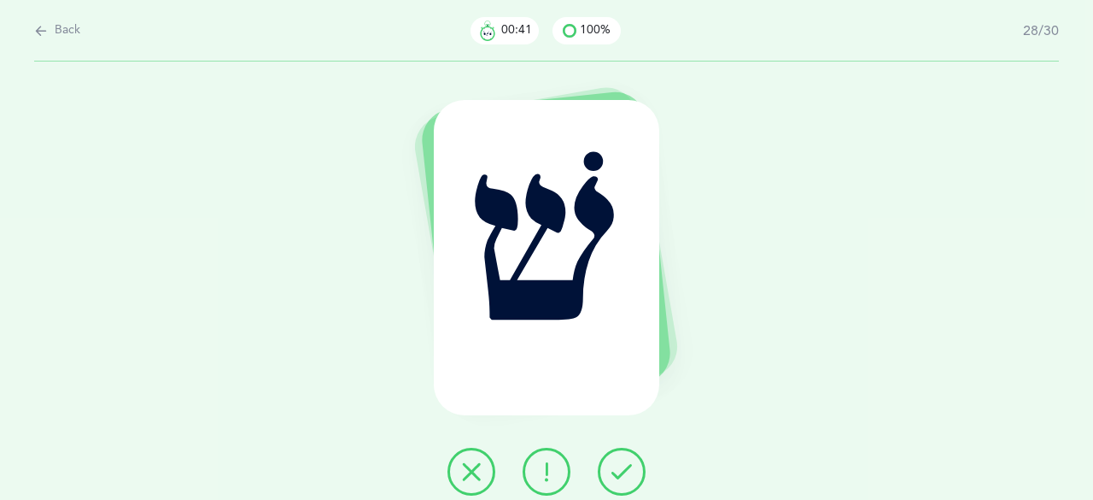
click at [612, 472] on icon at bounding box center [621, 471] width 20 height 20
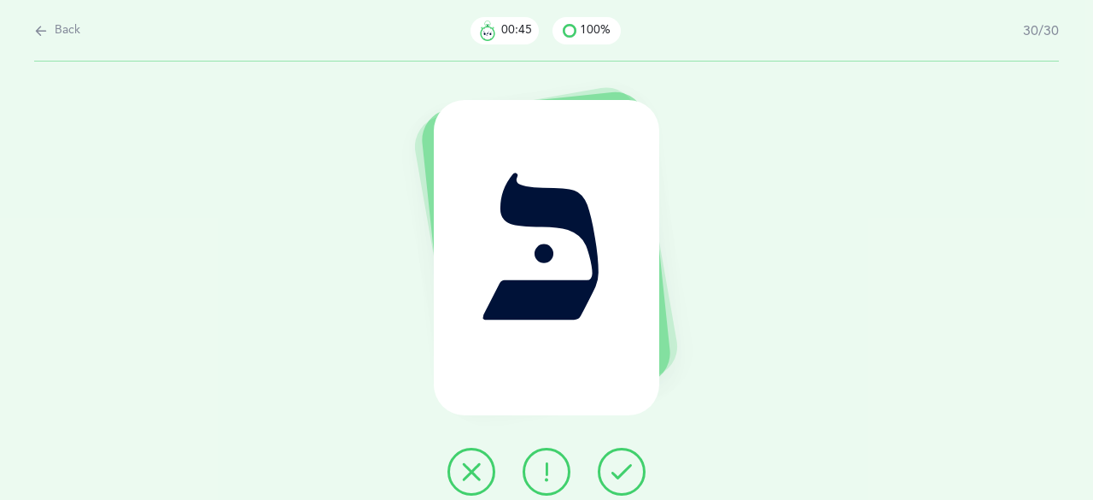
click at [612, 472] on icon at bounding box center [621, 471] width 20 height 20
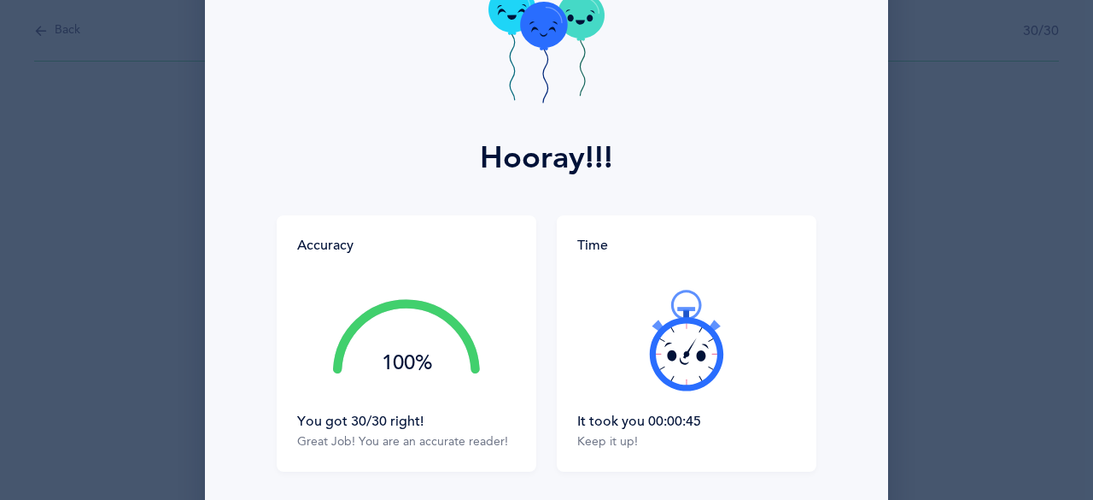
scroll to position [171, 0]
